Goal: Task Accomplishment & Management: Manage account settings

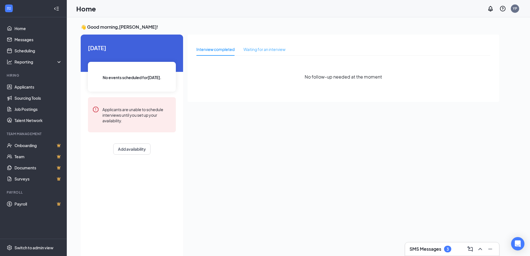
click at [256, 54] on div "Waiting for an interview" at bounding box center [265, 49] width 42 height 13
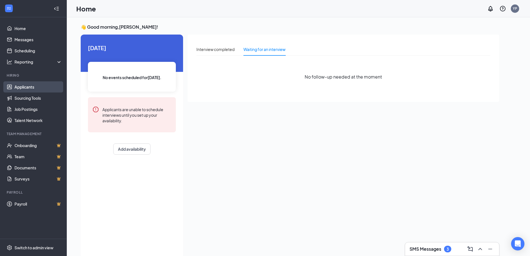
click at [26, 88] on link "Applicants" at bounding box center [38, 86] width 48 height 11
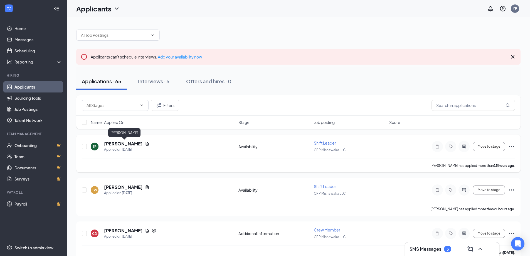
click at [129, 141] on h5 "[PERSON_NAME]" at bounding box center [123, 144] width 39 height 6
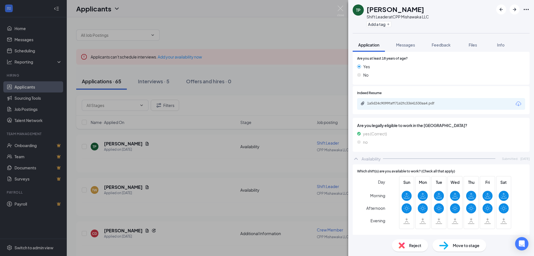
scroll to position [157, 0]
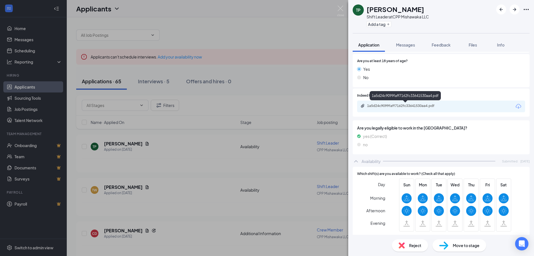
click at [394, 107] on div "1a5d24c9099faff7162fc33641530aa4.pdf" at bounding box center [406, 106] width 78 height 4
click at [190, 147] on div "TP [PERSON_NAME] Shift Leader at CPP Mishawaka LLC Add a tag Application Messag…" at bounding box center [267, 128] width 534 height 256
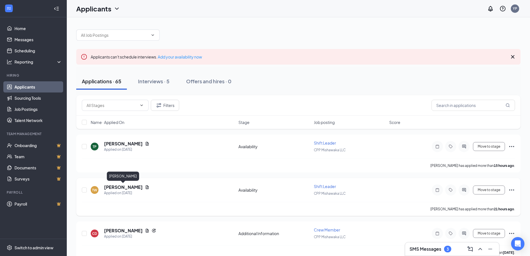
click at [124, 187] on h5 "[PERSON_NAME]" at bounding box center [123, 187] width 39 height 6
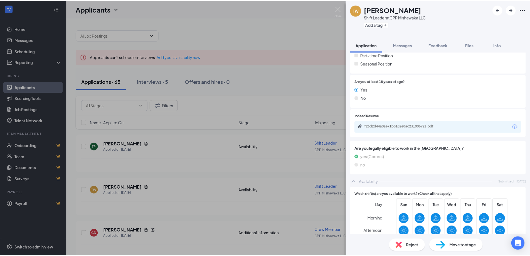
scroll to position [167, 0]
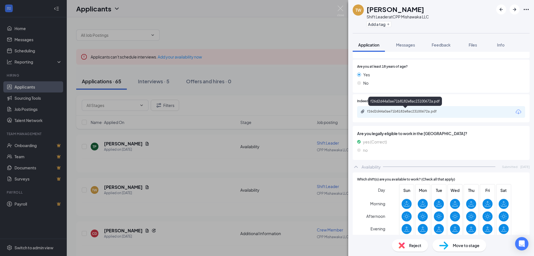
click at [387, 113] on div "f26d2d44a0ae71b8182e8ac23100672a.pdf" at bounding box center [406, 111] width 78 height 4
click at [184, 180] on div "TW [PERSON_NAME] Shift Leader at CPP Mishawaka LLC Add a tag Application Messag…" at bounding box center [267, 128] width 534 height 256
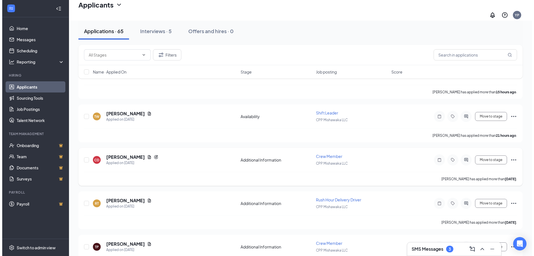
scroll to position [83, 0]
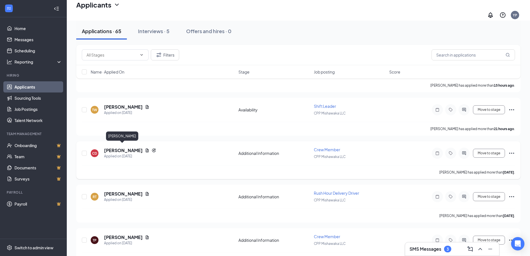
click at [119, 149] on h5 "[PERSON_NAME]" at bounding box center [123, 150] width 39 height 6
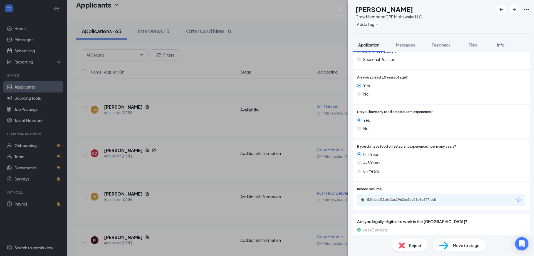
scroll to position [167, 0]
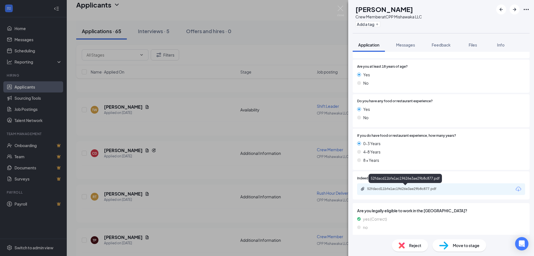
click at [398, 189] on div "52fdacd11bfe1ac19626e3ae29b8c877.pdf" at bounding box center [406, 188] width 78 height 4
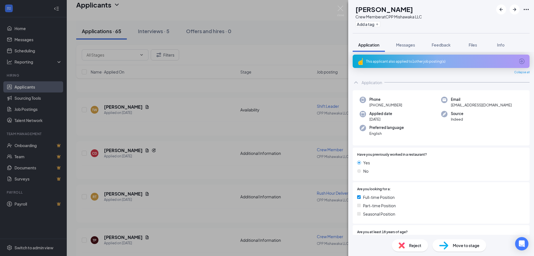
scroll to position [0, 0]
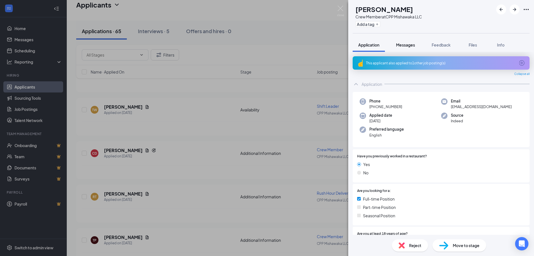
click at [409, 46] on span "Messages" at bounding box center [405, 44] width 19 height 5
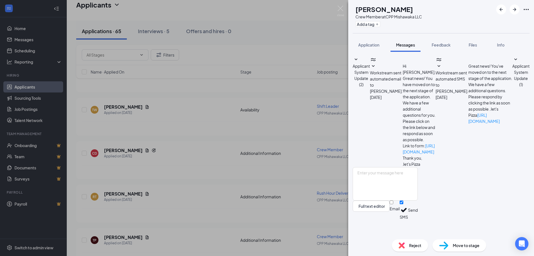
click at [513, 63] on icon "SmallChevronDown" at bounding box center [516, 59] width 7 height 7
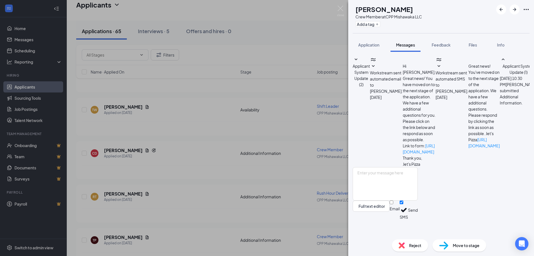
click at [403, 86] on span "Workstream sent automated email to [PERSON_NAME]." at bounding box center [386, 81] width 33 height 23
click at [436, 70] on icon "SmallChevronDown" at bounding box center [439, 66] width 7 height 7
click at [375, 192] on textarea at bounding box center [385, 183] width 65 height 33
type textarea "h"
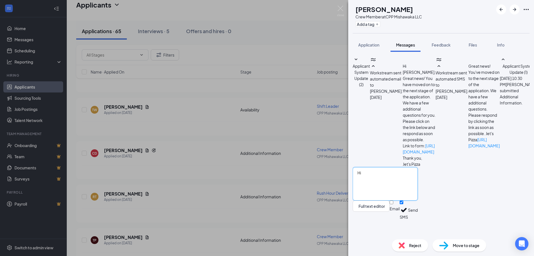
type textarea "H"
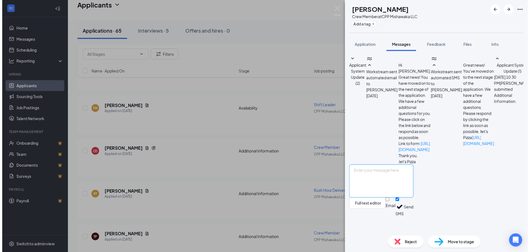
scroll to position [0, 0]
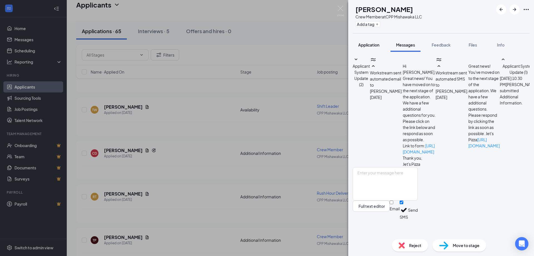
click at [381, 45] on button "Application" at bounding box center [369, 45] width 32 height 14
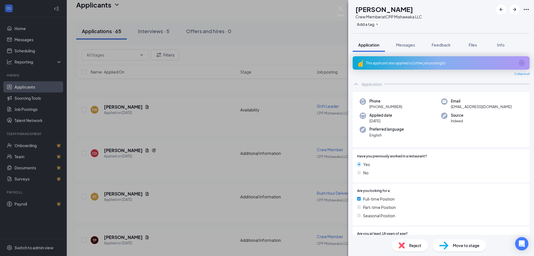
click at [160, 210] on div "CD [PERSON_NAME] Crew Member at CPP Mishawaka LLC Add a tag Application Message…" at bounding box center [267, 128] width 534 height 256
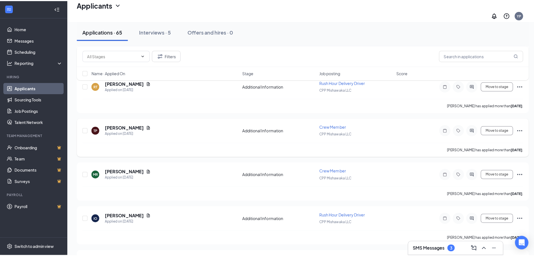
scroll to position [223, 0]
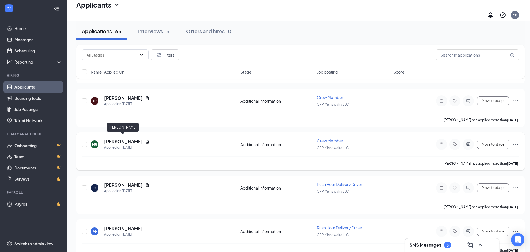
click at [128, 138] on h5 "[PERSON_NAME]" at bounding box center [123, 141] width 39 height 6
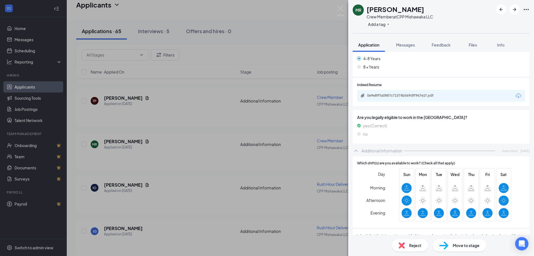
scroll to position [250, 0]
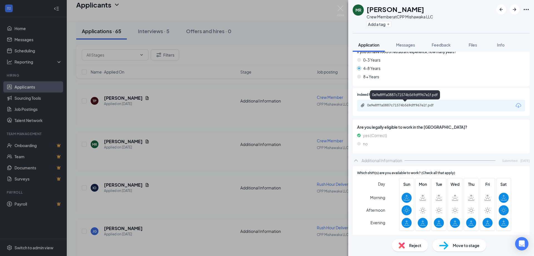
click at [405, 107] on div "0e9e8fffa0887c71574b569dff967e1f.pdf" at bounding box center [406, 105] width 78 height 4
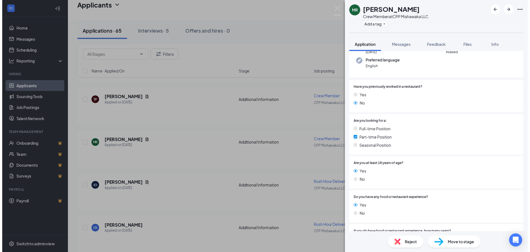
scroll to position [0, 0]
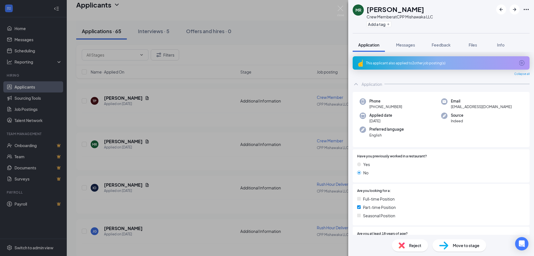
click at [257, 123] on div "[PERSON_NAME] Crew Member at CPP Mishawaka LLC Add a tag Application Messages F…" at bounding box center [267, 128] width 534 height 256
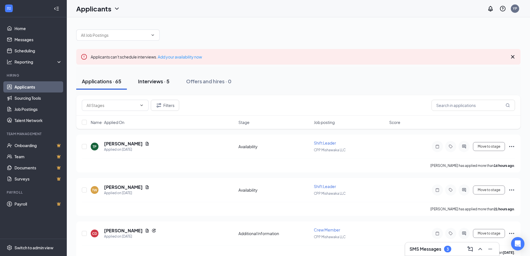
click at [164, 79] on div "Interviews · 5" at bounding box center [153, 81] width 31 height 7
